Goal: Information Seeking & Learning: Learn about a topic

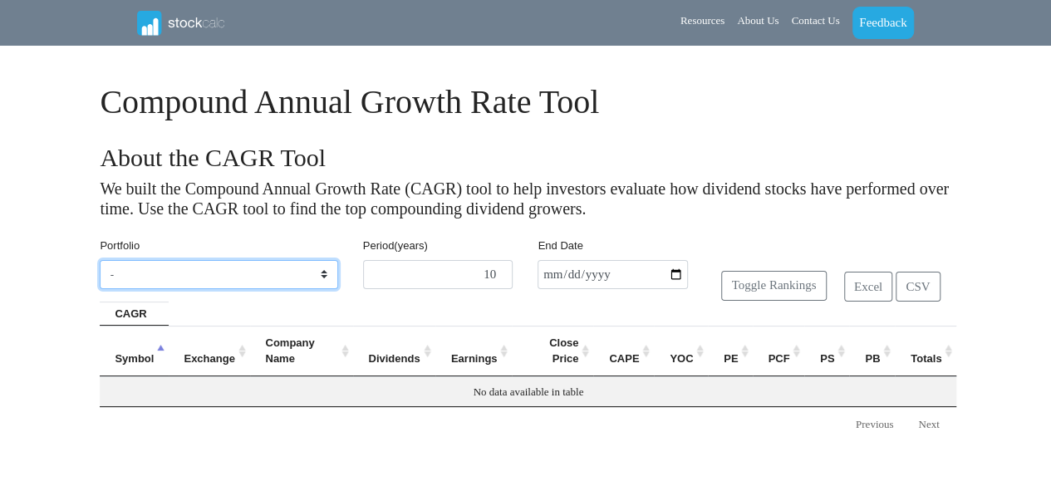
click at [322, 276] on select "- Aerospace/Defence Beverage Giants CDN FINANCIALS Canadian Insurance Co's [PER…" at bounding box center [219, 275] width 238 height 30
select select "1710484"
click at [100, 260] on select "- Aerospace/Defence Beverage Giants CDN FINANCIALS Canadian Insurance Co's [PER…" at bounding box center [219, 275] width 238 height 30
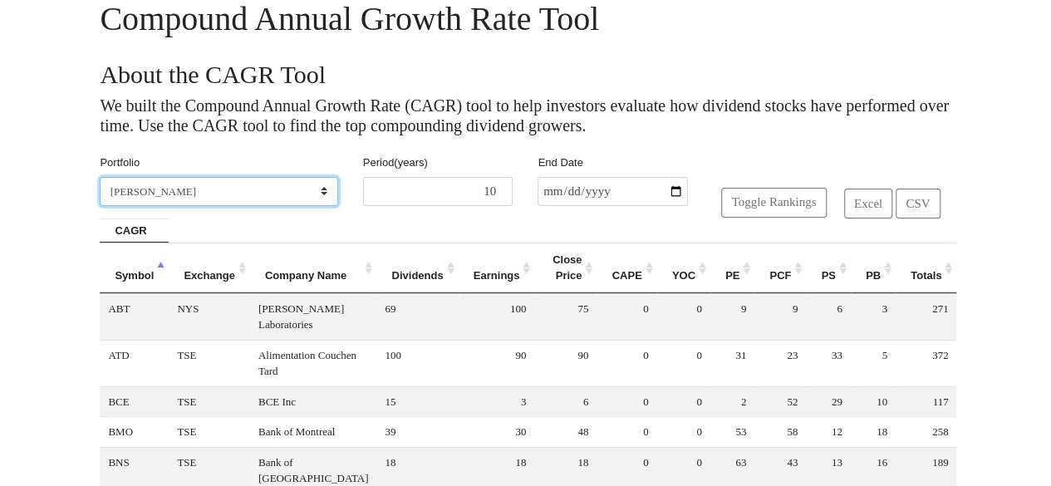
scroll to position [665, 0]
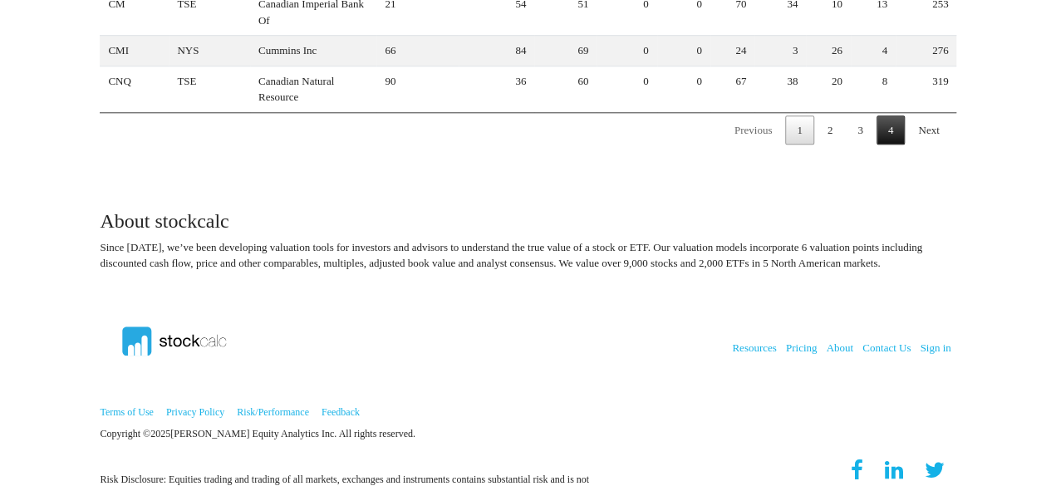
click at [891, 118] on link "4" at bounding box center [891, 130] width 29 height 29
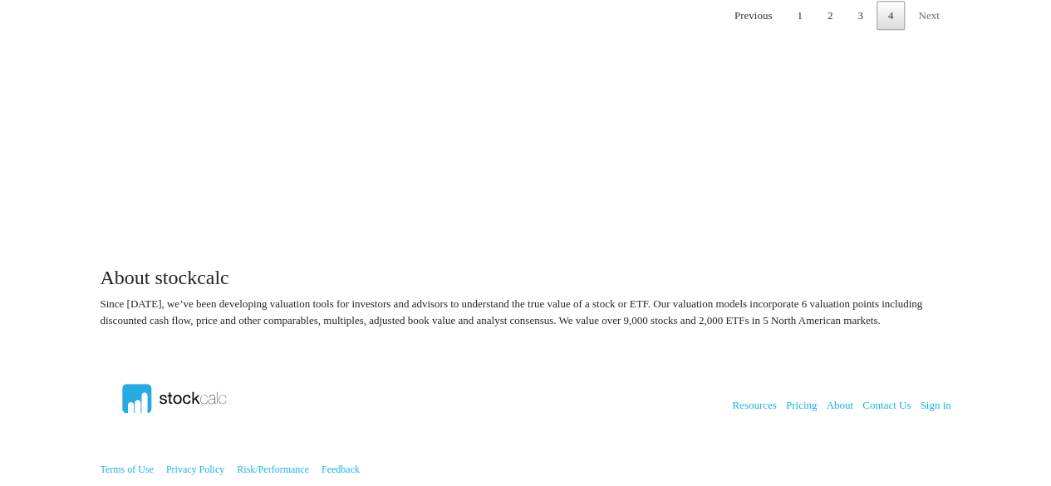
scroll to position [296, 0]
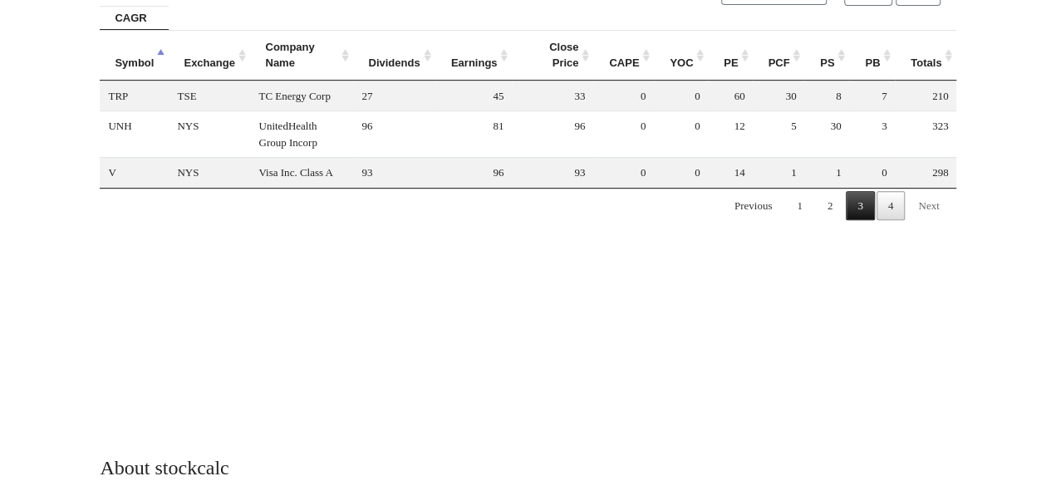
click at [864, 200] on link "3" at bounding box center [860, 205] width 29 height 29
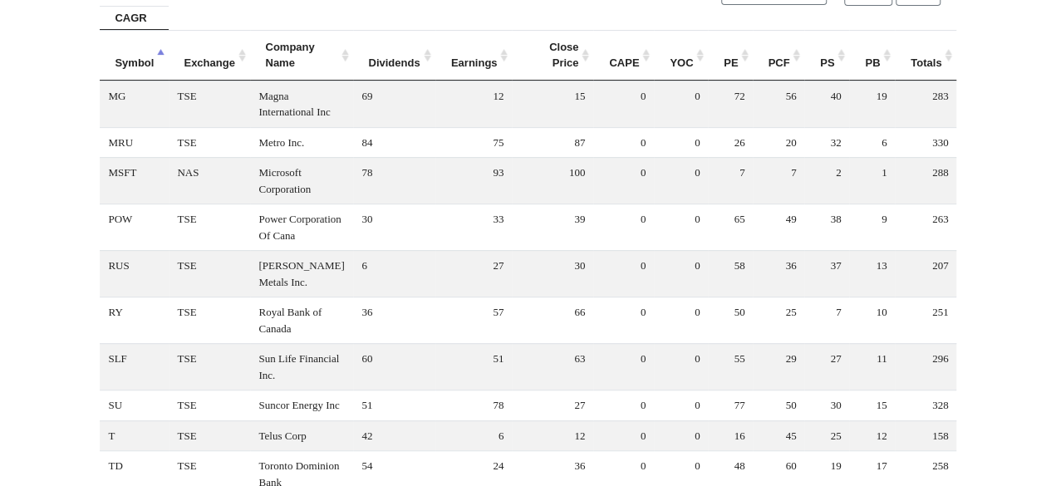
click at [699, 54] on th "YOC" at bounding box center [681, 55] width 54 height 51
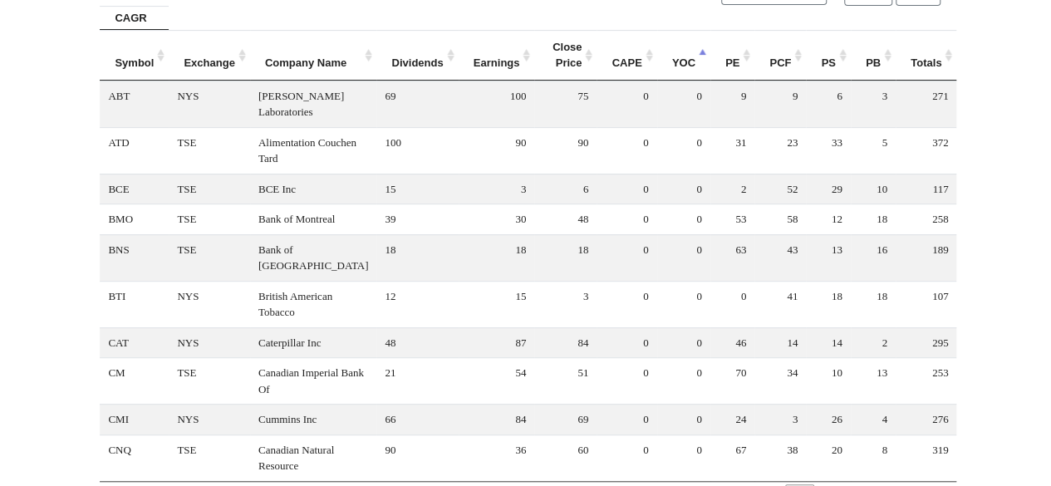
click at [699, 54] on th "YOC" at bounding box center [683, 55] width 53 height 51
click at [432, 52] on th "Dividends" at bounding box center [416, 55] width 81 height 51
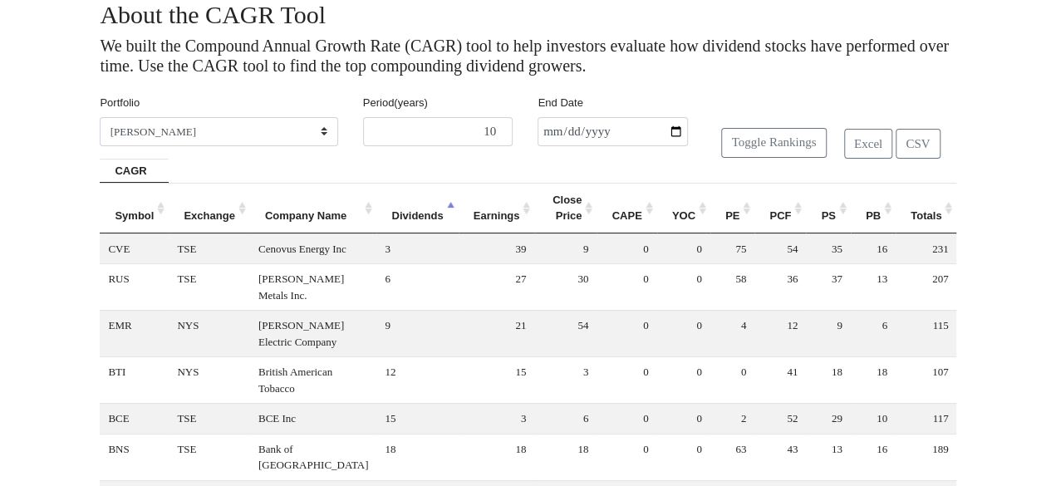
scroll to position [130, 0]
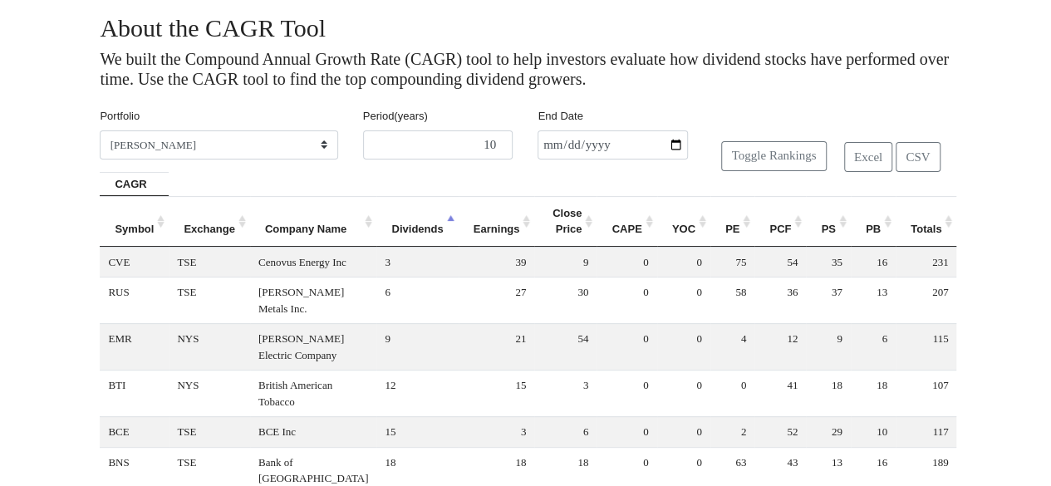
click at [946, 222] on th "Totals" at bounding box center [926, 221] width 61 height 51
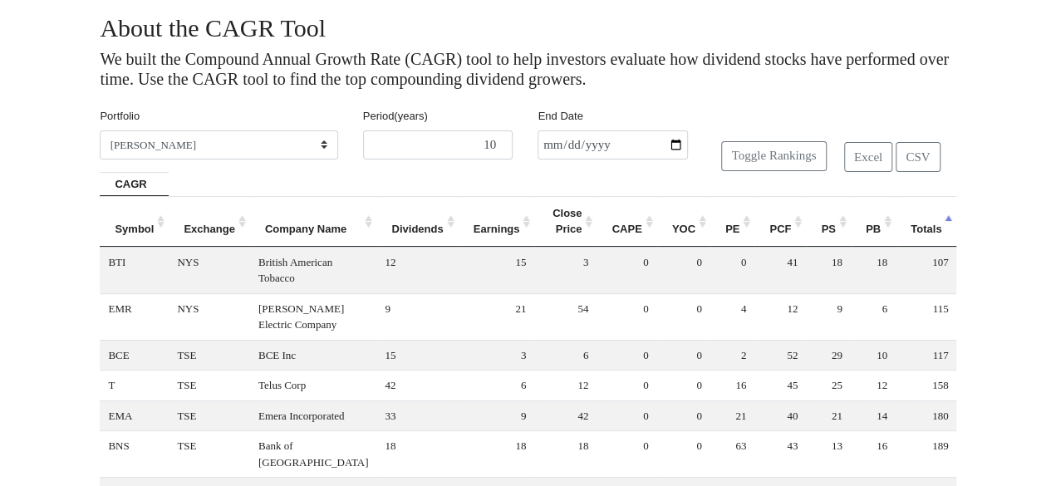
click at [946, 219] on th "Totals" at bounding box center [926, 221] width 61 height 51
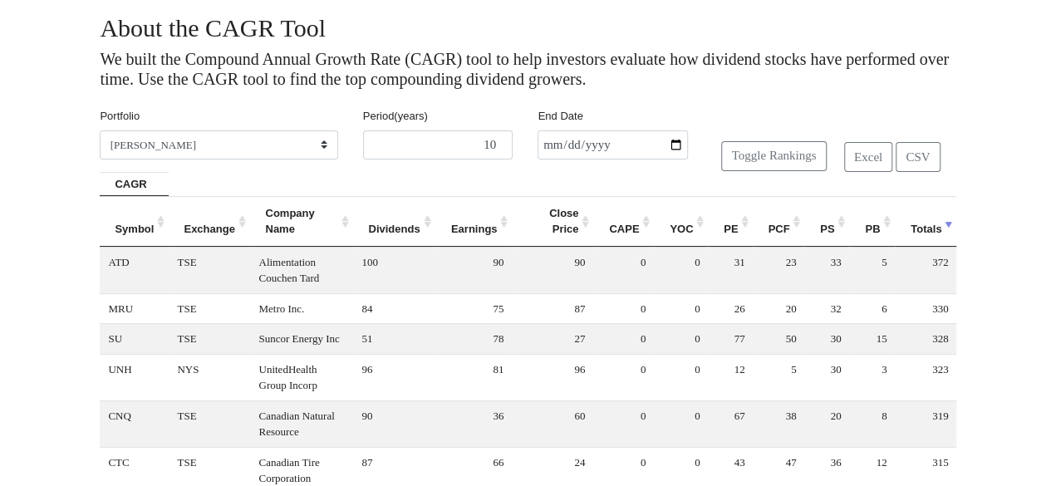
click at [344, 217] on th "Company Name" at bounding box center [301, 221] width 103 height 51
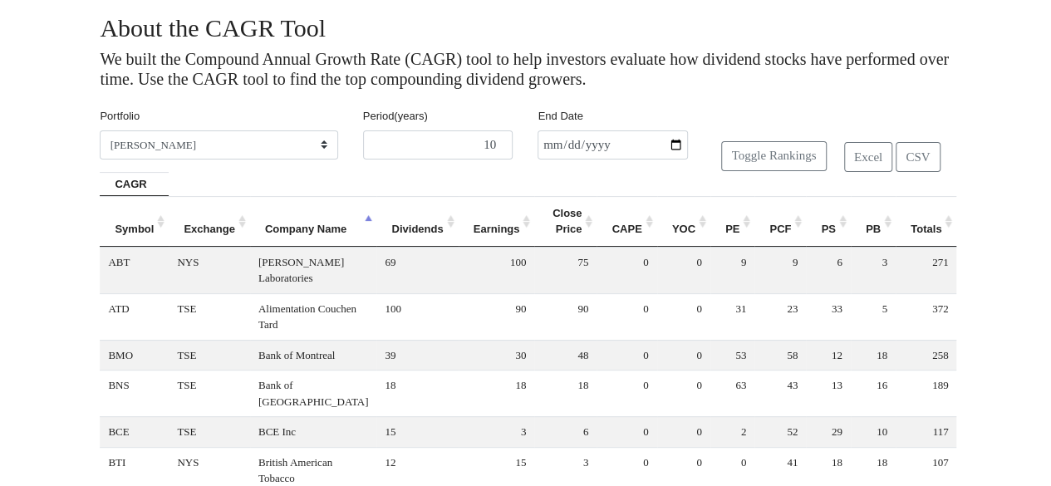
scroll to position [462, 0]
